Goal: Transaction & Acquisition: Purchase product/service

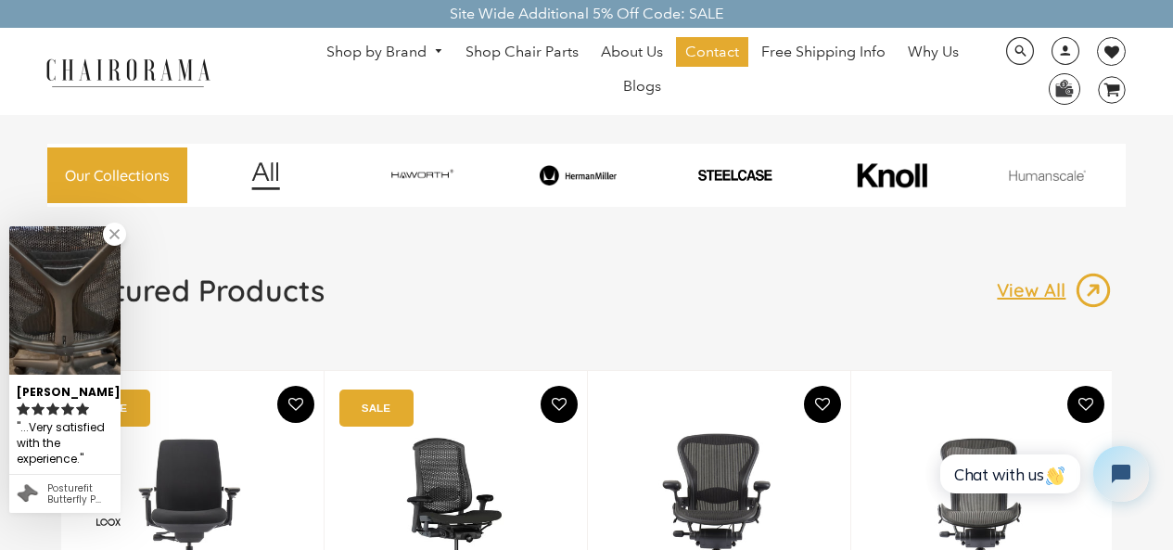
click at [645, 545] on img at bounding box center [719, 515] width 188 height 232
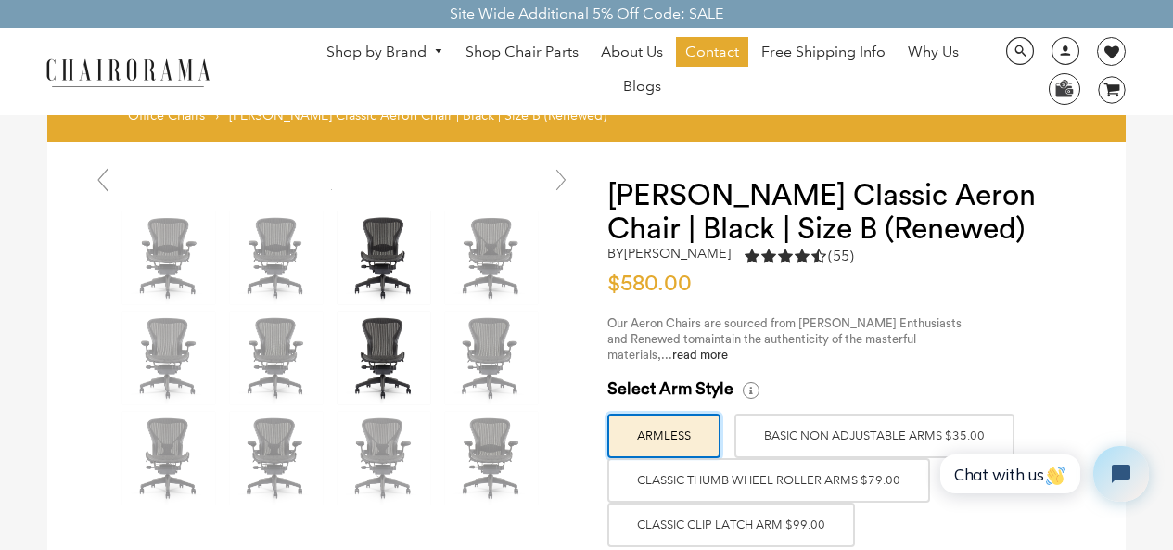
click at [354, 221] on img at bounding box center [383, 257] width 93 height 93
click at [639, 546] on label "Classic Clip Latch Arm $99.00" at bounding box center [731, 524] width 248 height 44
click at [0, 0] on input "Classic Clip Latch Arm $99.00" at bounding box center [0, 0] width 0 height 0
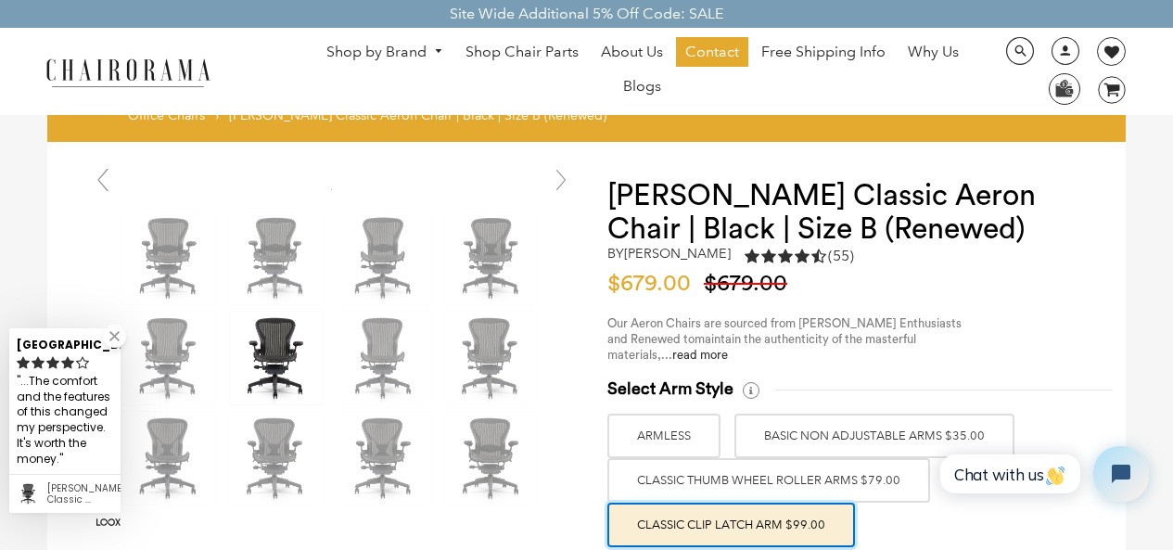
click at [338, 41] on link "Shop by Brand" at bounding box center [384, 52] width 135 height 29
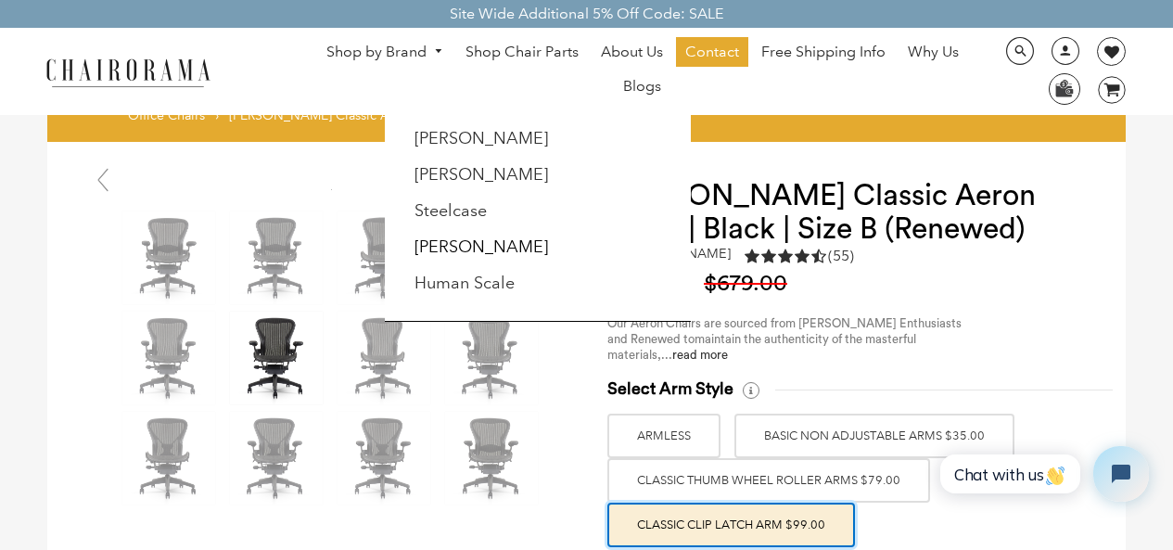
click at [204, 545] on div at bounding box center [586, 275] width 1173 height 550
